Goal: Information Seeking & Learning: Learn about a topic

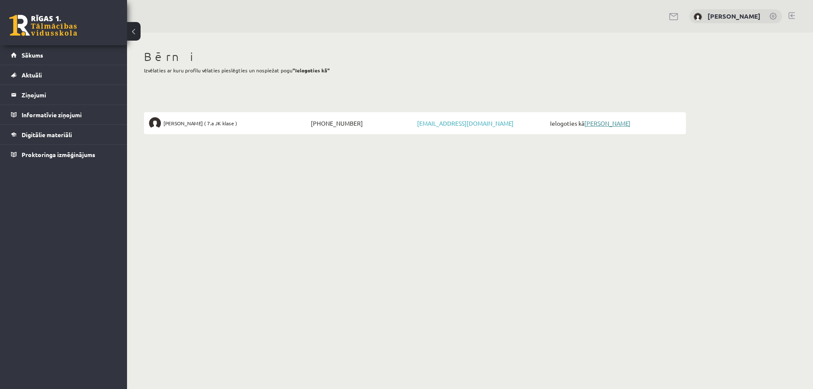
click at [612, 123] on link "[PERSON_NAME]" at bounding box center [608, 123] width 46 height 8
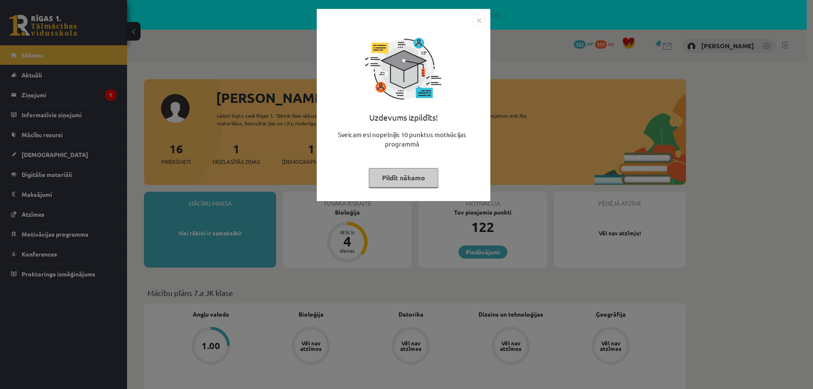
click at [479, 22] on img "Close" at bounding box center [479, 20] width 13 height 13
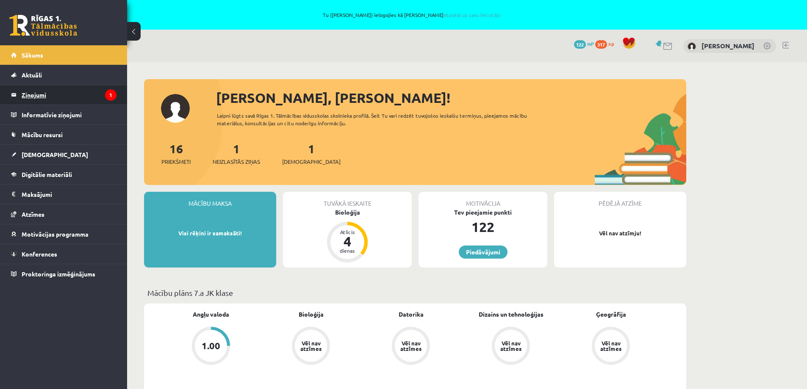
click at [74, 98] on legend "Ziņojumi 1" at bounding box center [69, 94] width 95 height 19
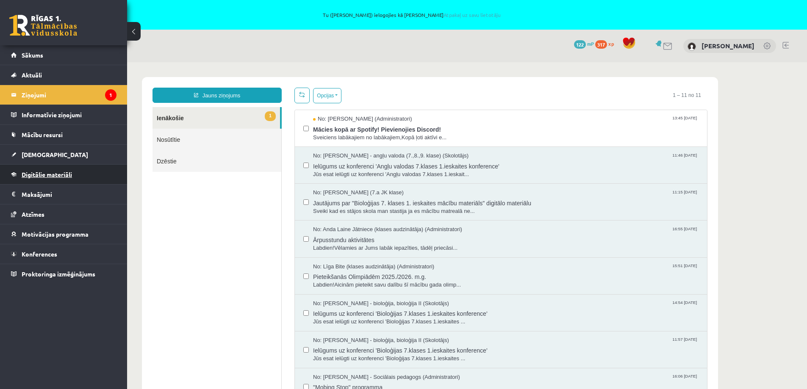
click at [30, 172] on span "Digitālie materiāli" at bounding box center [47, 175] width 50 height 8
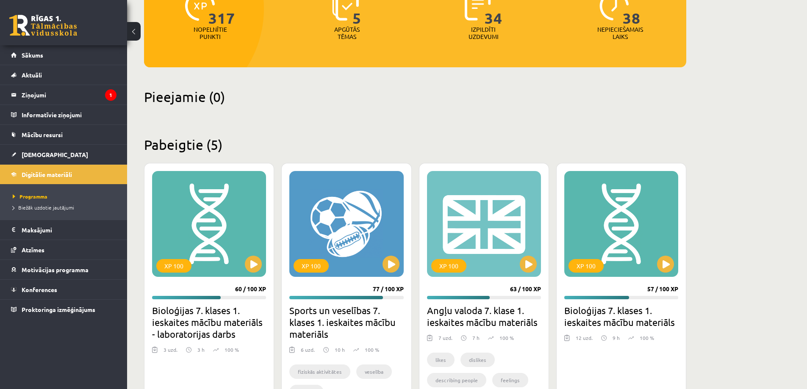
scroll to position [175, 0]
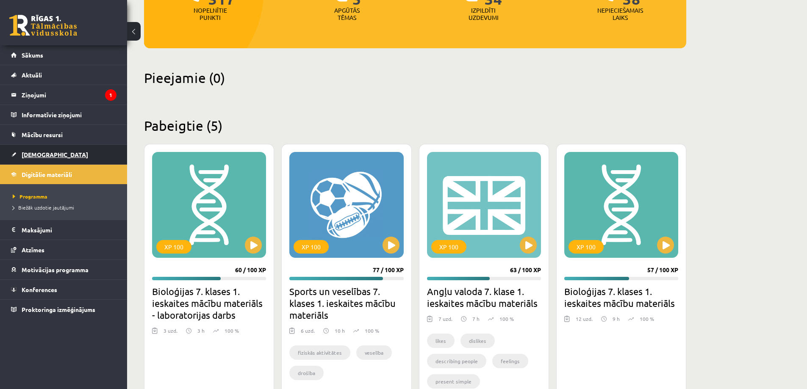
click at [59, 155] on link "[DEMOGRAPHIC_DATA]" at bounding box center [63, 154] width 105 height 19
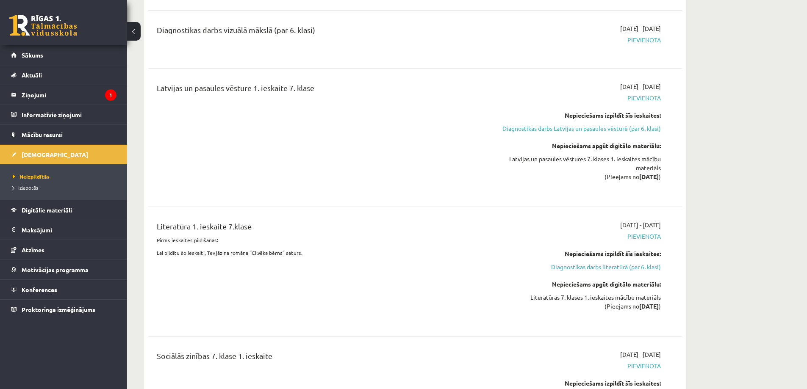
scroll to position [424, 0]
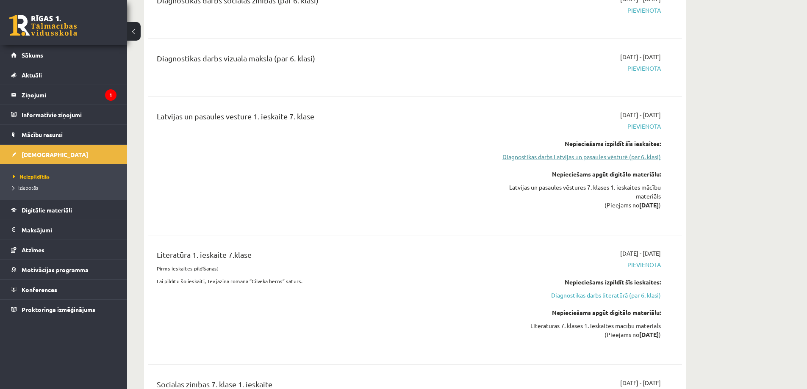
click at [608, 156] on link "Diagnostikas darbs Latvijas un pasaules vēsturē (par 6. klasi)" at bounding box center [581, 157] width 160 height 9
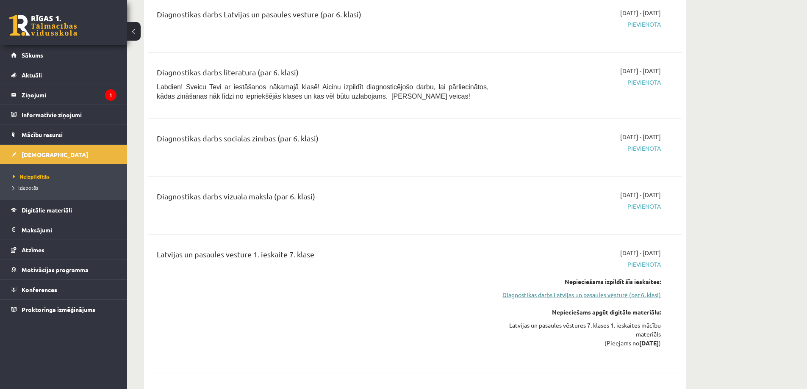
click at [572, 297] on link "Diagnostikas darbs Latvijas un pasaules vēsturē (par 6. klasi)" at bounding box center [581, 295] width 160 height 9
click at [577, 295] on link "Diagnostikas darbs Latvijas un pasaules vēsturē (par 6. klasi)" at bounding box center [581, 295] width 160 height 9
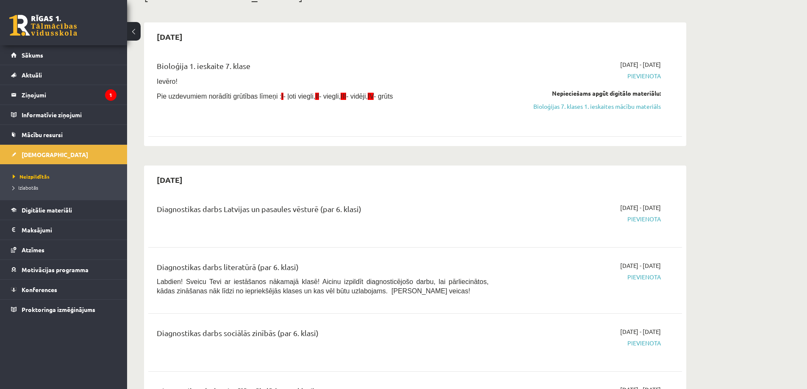
scroll to position [31, 0]
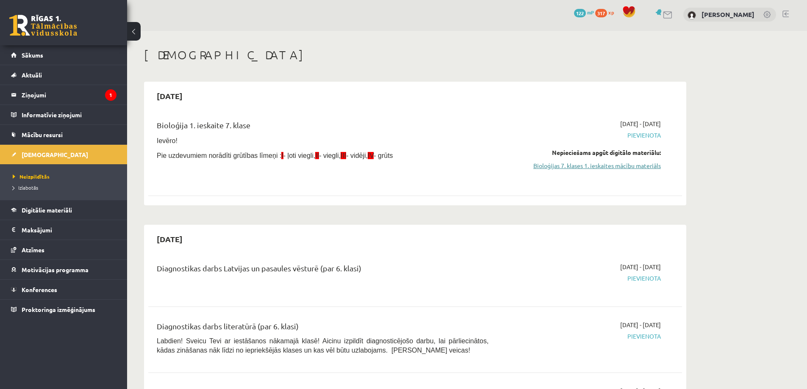
click at [604, 166] on link "Bioloģijas 7. klases 1. ieskaites mācību materiāls" at bounding box center [581, 165] width 160 height 9
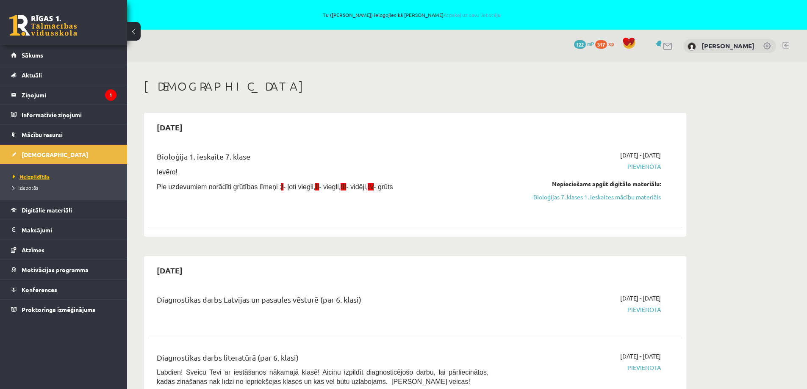
click at [39, 177] on span "Neizpildītās" at bounding box center [31, 176] width 37 height 7
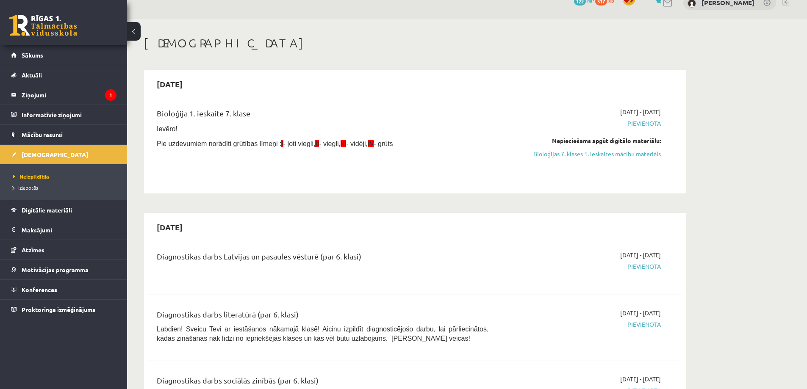
scroll to position [42, 0]
click at [26, 189] on span "Izlabotās" at bounding box center [25, 187] width 25 height 7
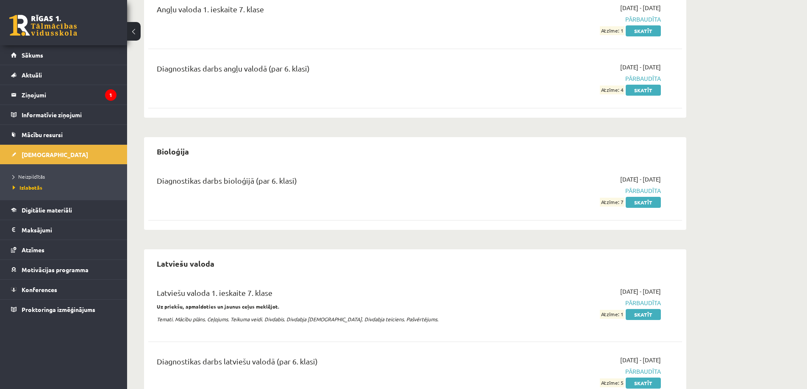
scroll to position [146, 0]
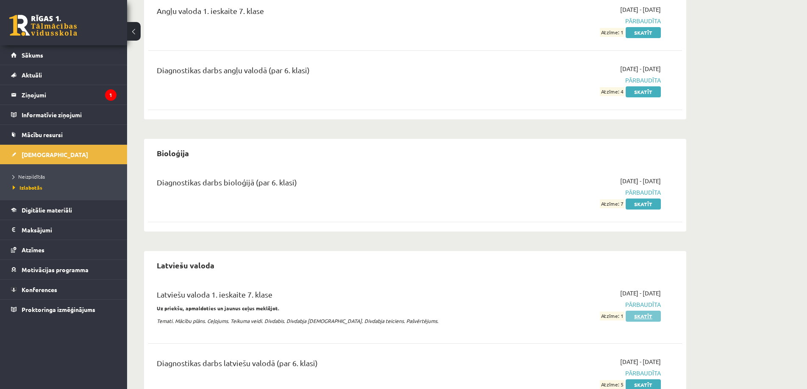
click at [646, 316] on link "Skatīt" at bounding box center [643, 316] width 35 height 11
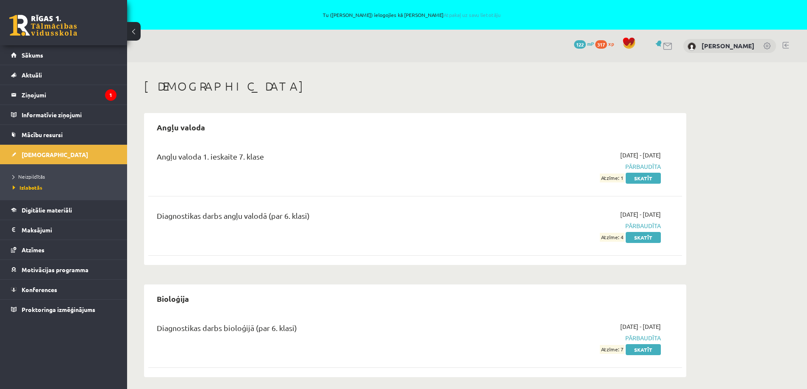
scroll to position [146, 0]
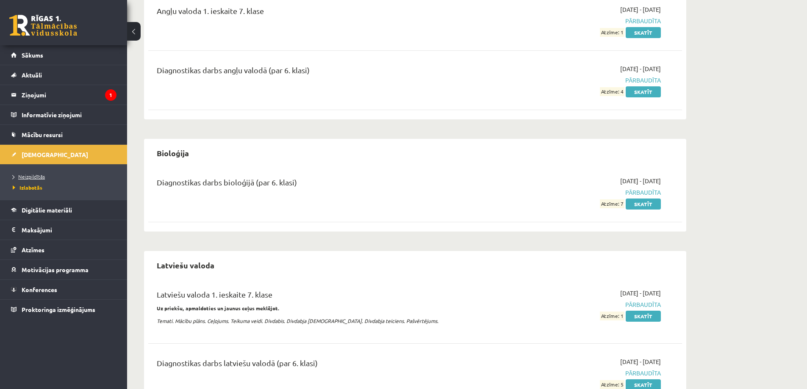
click at [43, 174] on span "Neizpildītās" at bounding box center [29, 176] width 32 height 7
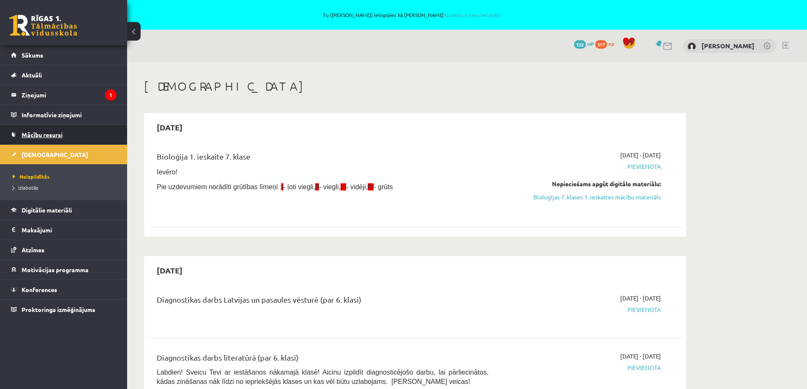
click at [52, 133] on span "Mācību resursi" at bounding box center [42, 135] width 41 height 8
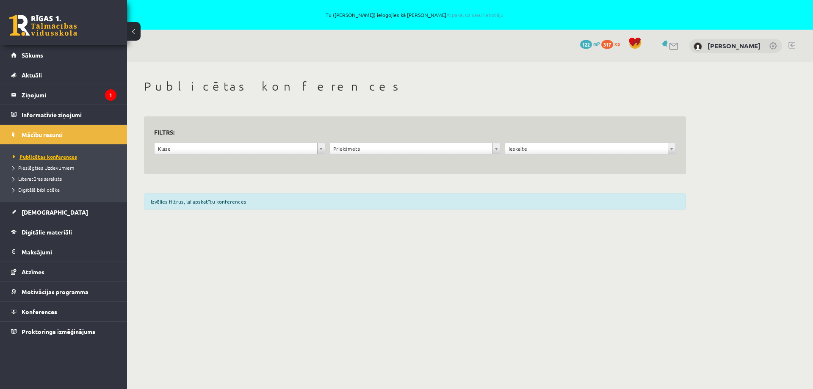
click at [69, 156] on span "Publicētas konferences" at bounding box center [45, 156] width 64 height 7
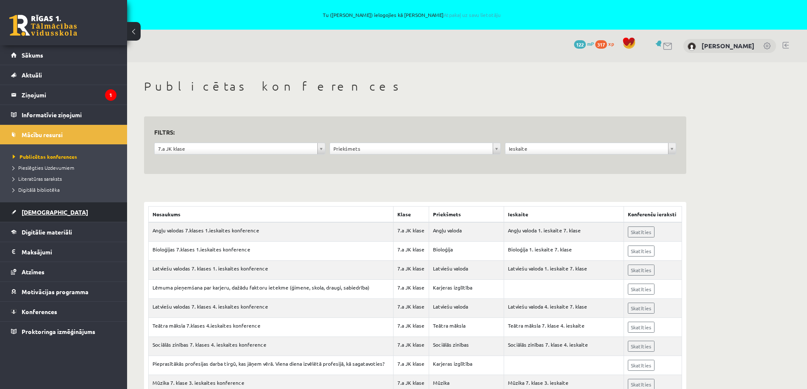
click at [44, 210] on span "[DEMOGRAPHIC_DATA]" at bounding box center [55, 212] width 67 height 8
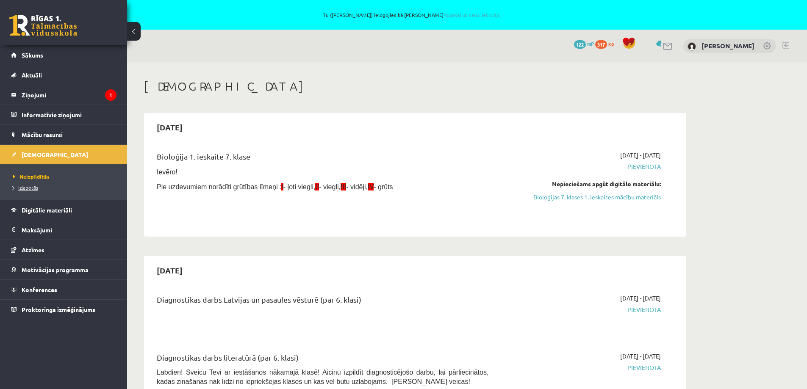
click at [34, 189] on span "Izlabotās" at bounding box center [25, 187] width 25 height 7
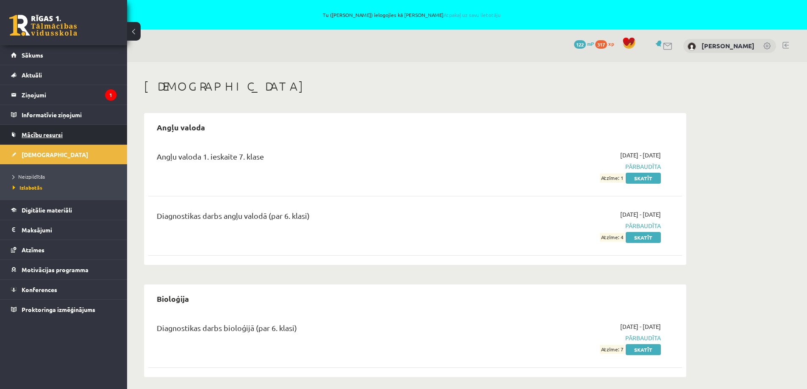
click at [54, 137] on span "Mācību resursi" at bounding box center [42, 135] width 41 height 8
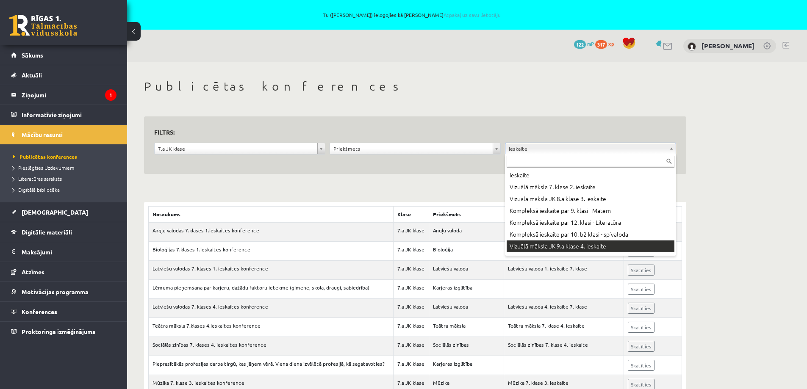
scroll to position [10, 0]
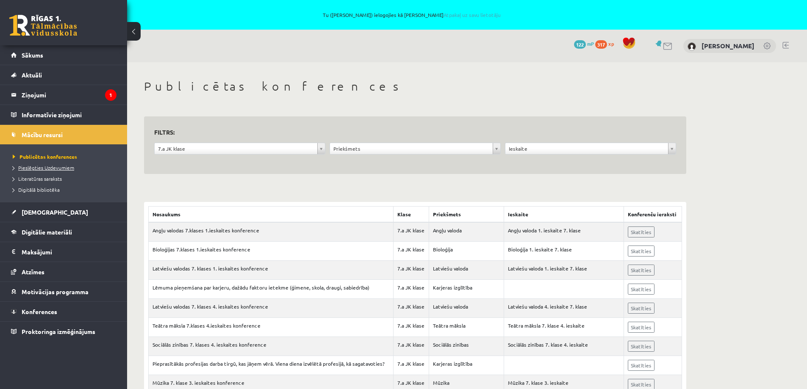
click at [56, 165] on span "Pieslēgties Uzdevumiem" at bounding box center [43, 167] width 61 height 7
click at [70, 234] on span "Digitālie materiāli" at bounding box center [47, 232] width 50 height 8
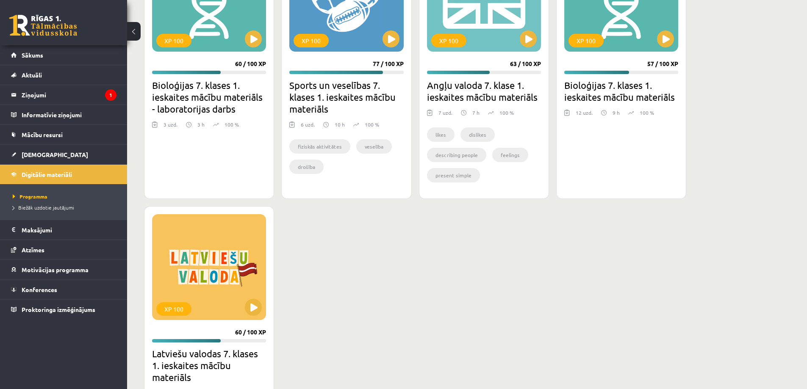
scroll to position [429, 0]
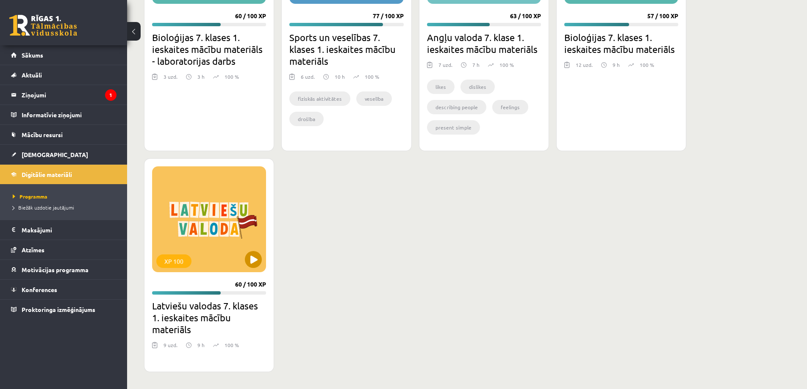
click at [205, 250] on div "XP 100" at bounding box center [209, 219] width 114 height 106
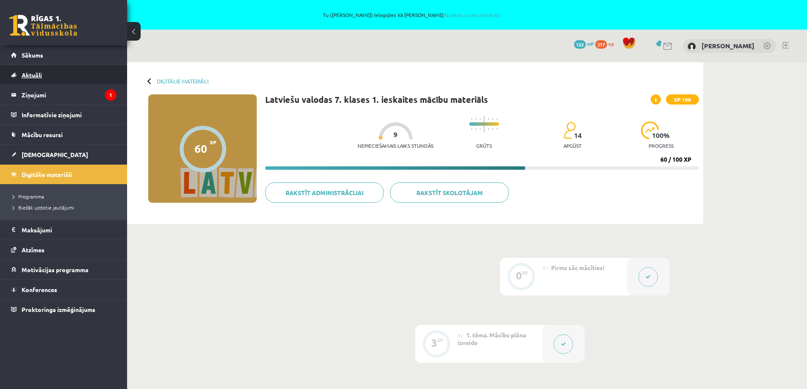
click at [23, 77] on span "Aktuāli" at bounding box center [32, 75] width 20 height 8
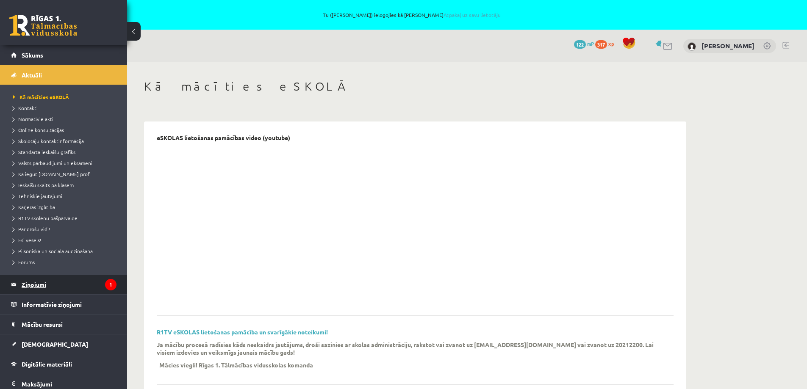
click at [33, 282] on legend "Ziņojumi 1" at bounding box center [69, 284] width 95 height 19
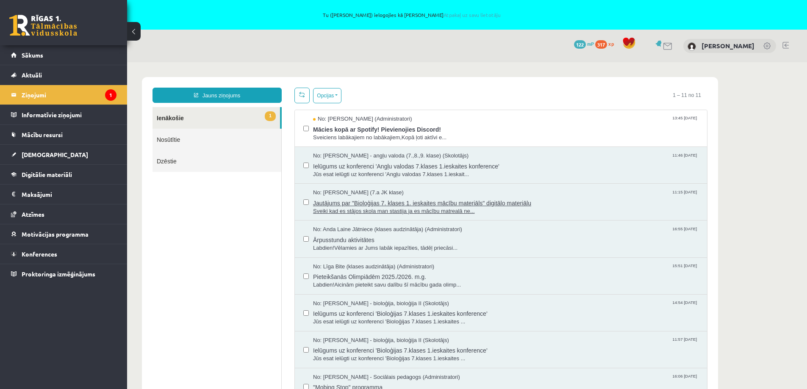
click at [436, 208] on span "Sveiki kad es stājos skola man stastija ja es mācību matrealā ne..." at bounding box center [506, 212] width 386 height 8
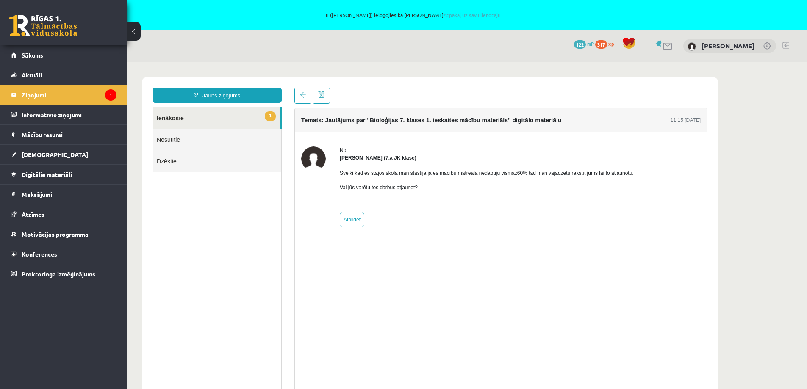
click at [180, 121] on link "1 Ienākošie" at bounding box center [217, 118] width 128 height 22
